Goal: Information Seeking & Learning: Find specific fact

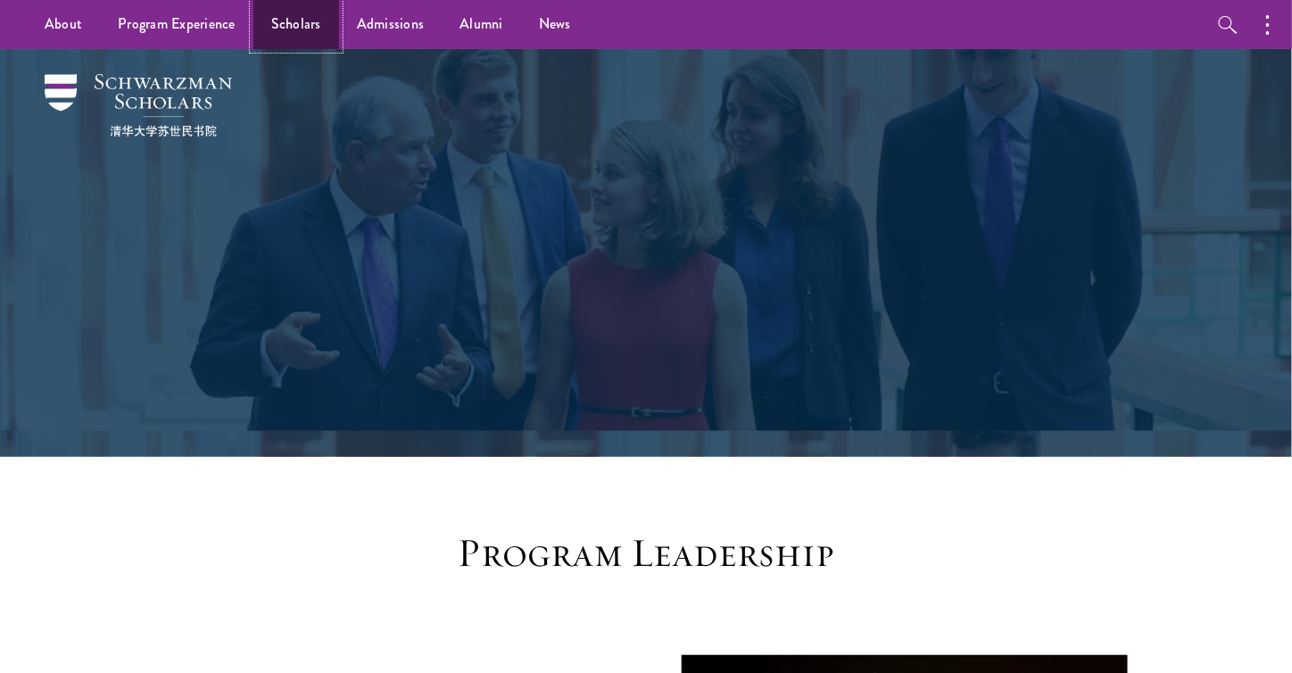
click at [305, 38] on link "Scholars" at bounding box center [296, 24] width 86 height 49
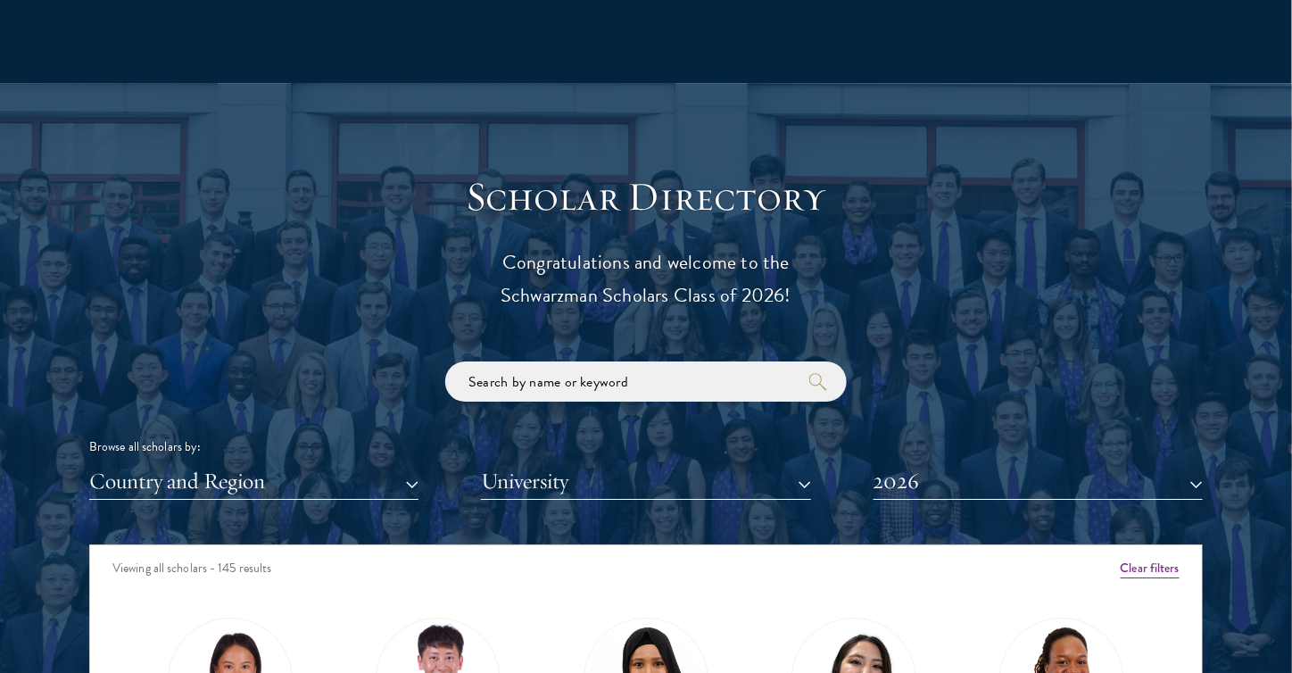
scroll to position [1963, 0]
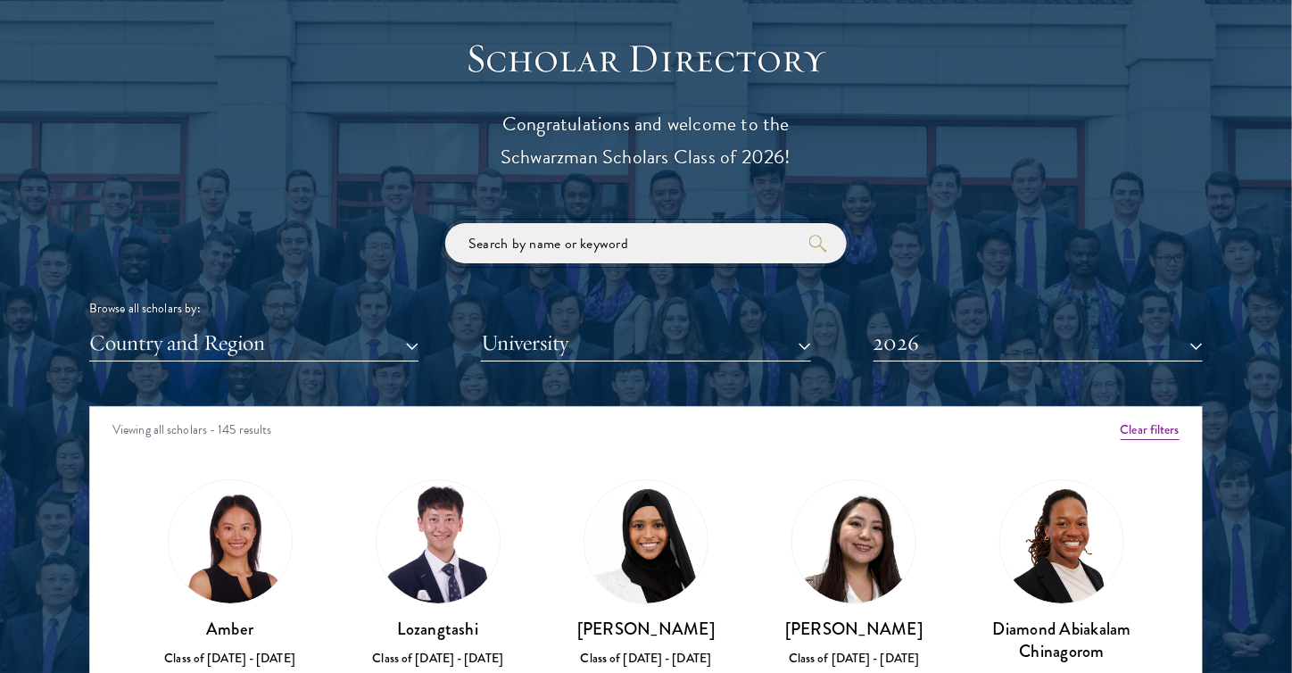
click at [654, 247] on input "search" at bounding box center [645, 243] width 401 height 40
type input "cow"
